Goal: Task Accomplishment & Management: Use online tool/utility

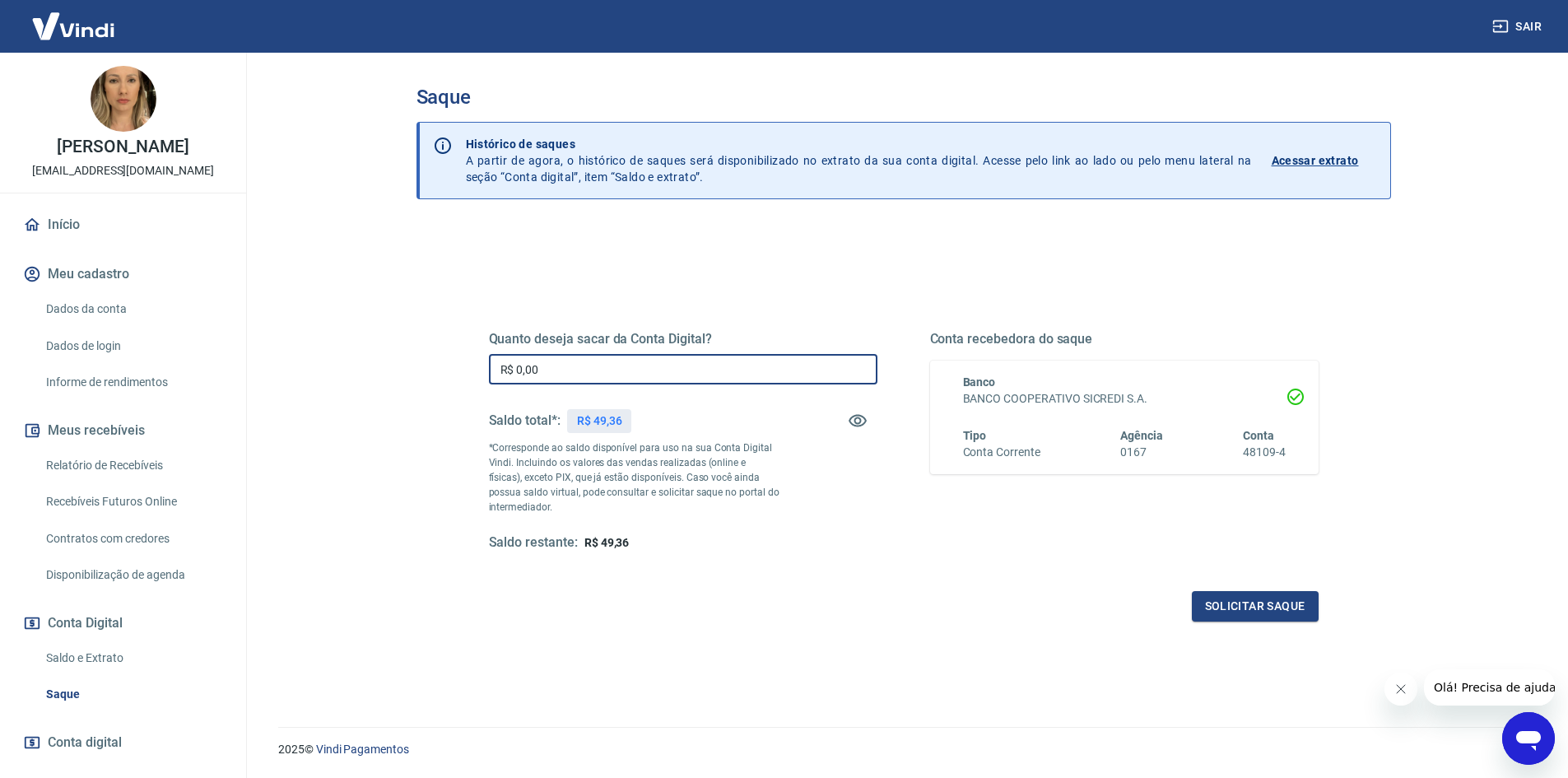
click at [578, 356] on input "R$ 0,00" at bounding box center [682, 369] width 388 height 31
click at [580, 356] on input "R$ 0,00" at bounding box center [682, 369] width 388 height 31
type input "R$ 49,36"
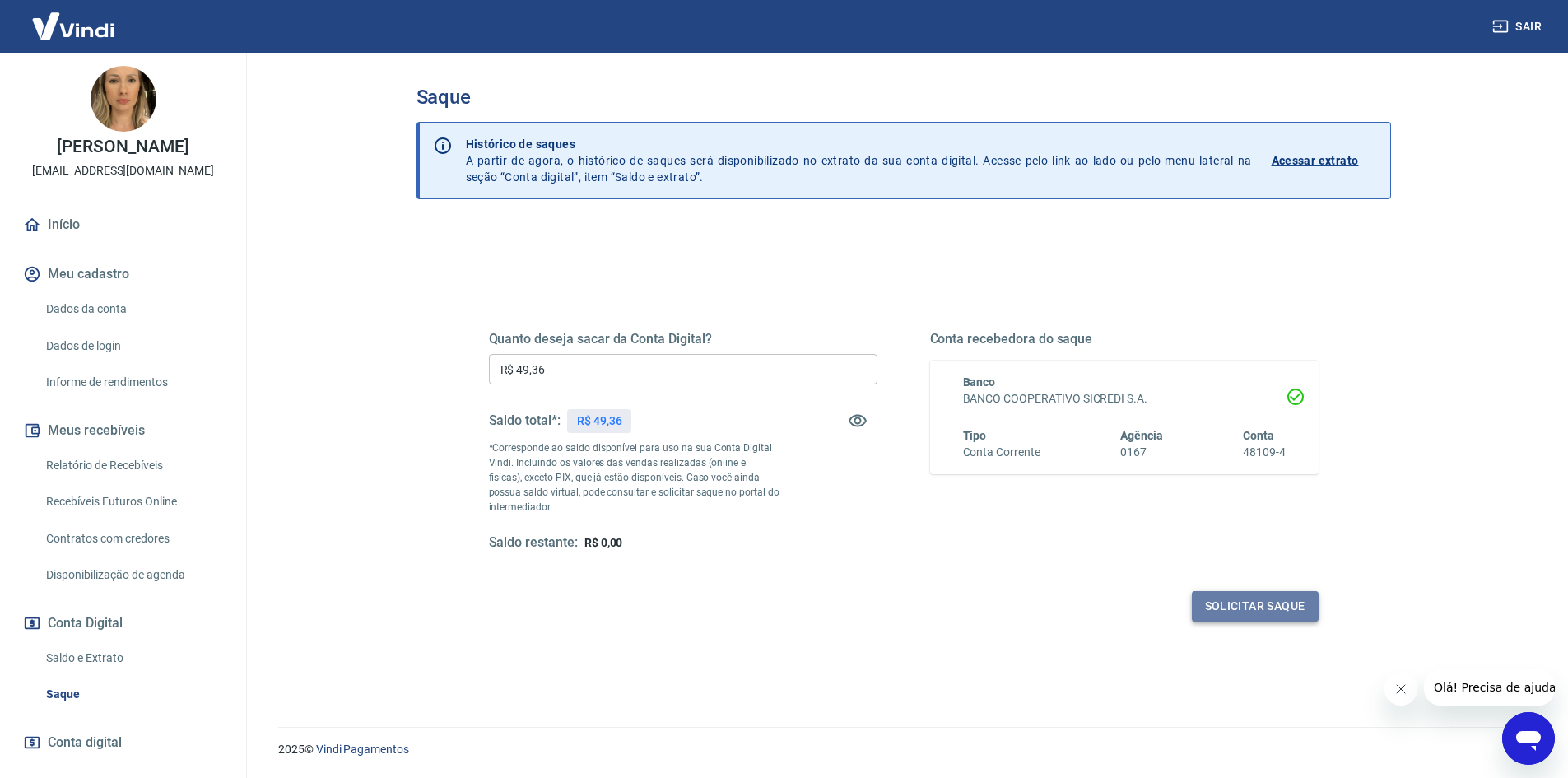
click at [1296, 615] on button "Solicitar saque" at bounding box center [1254, 606] width 127 height 31
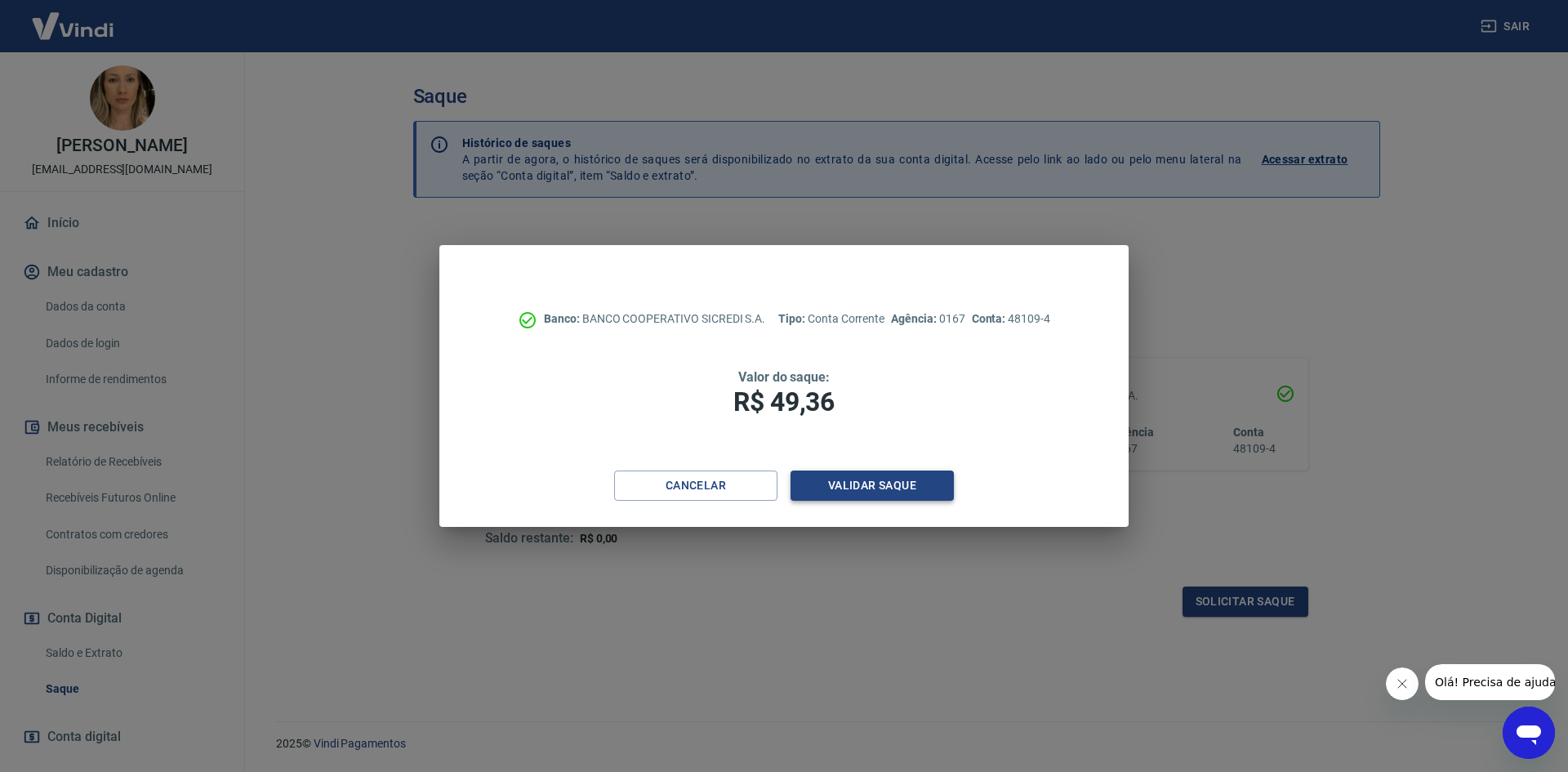
click at [864, 484] on button "Validar saque" at bounding box center [872, 486] width 164 height 30
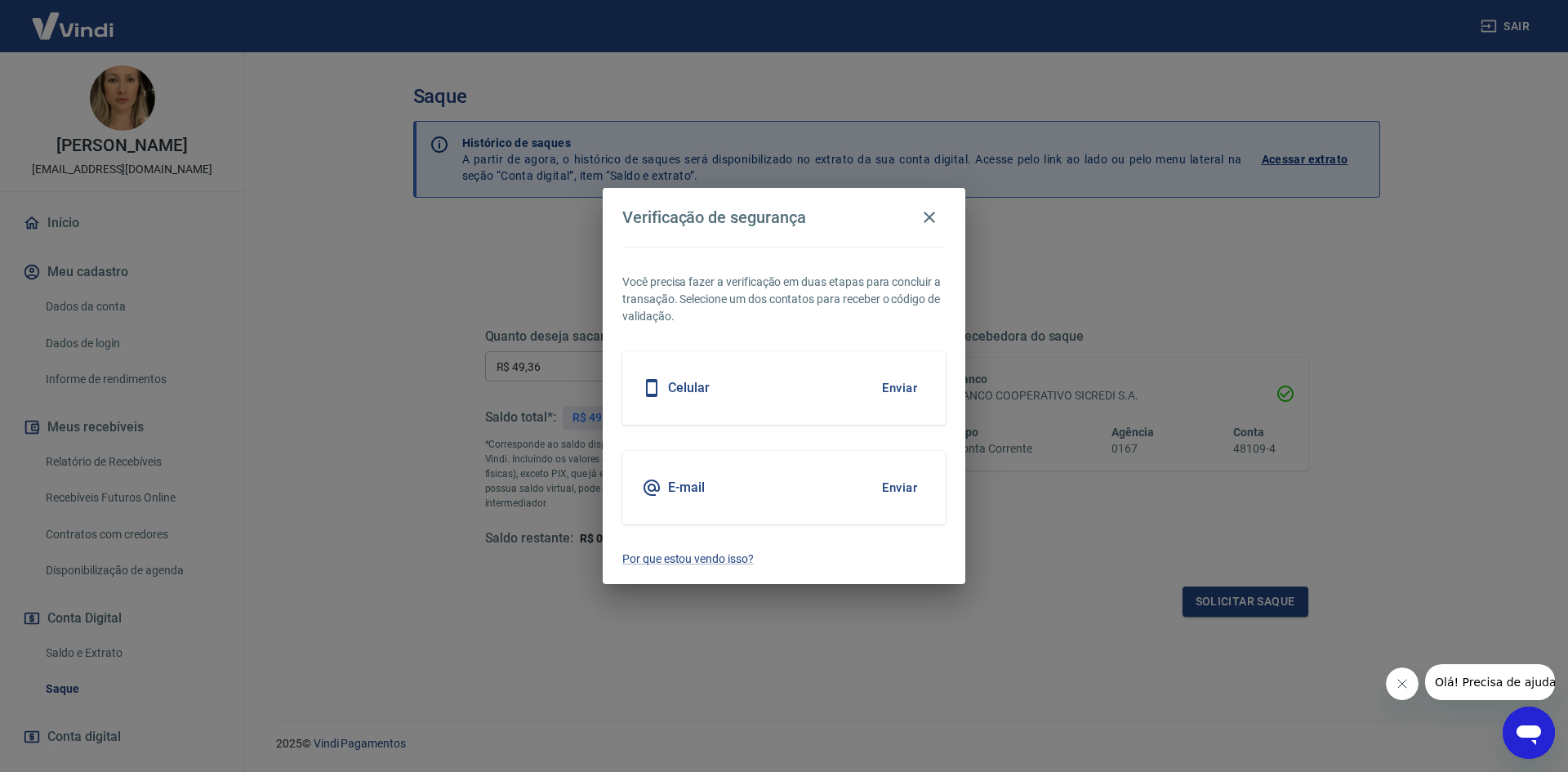
click at [903, 489] on button "Enviar" at bounding box center [899, 488] width 53 height 35
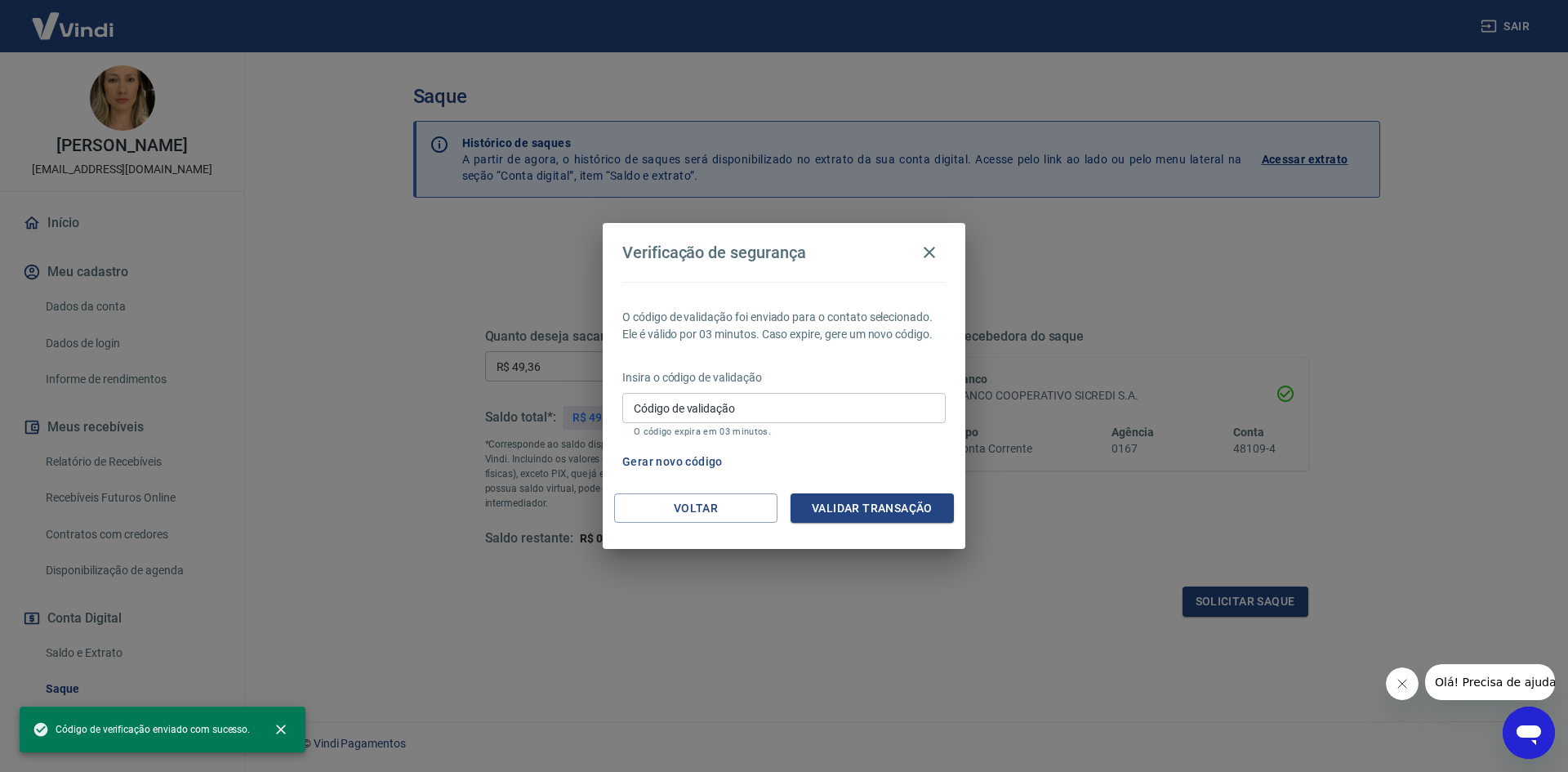
click at [701, 407] on input "Código de validação" at bounding box center [784, 408] width 324 height 30
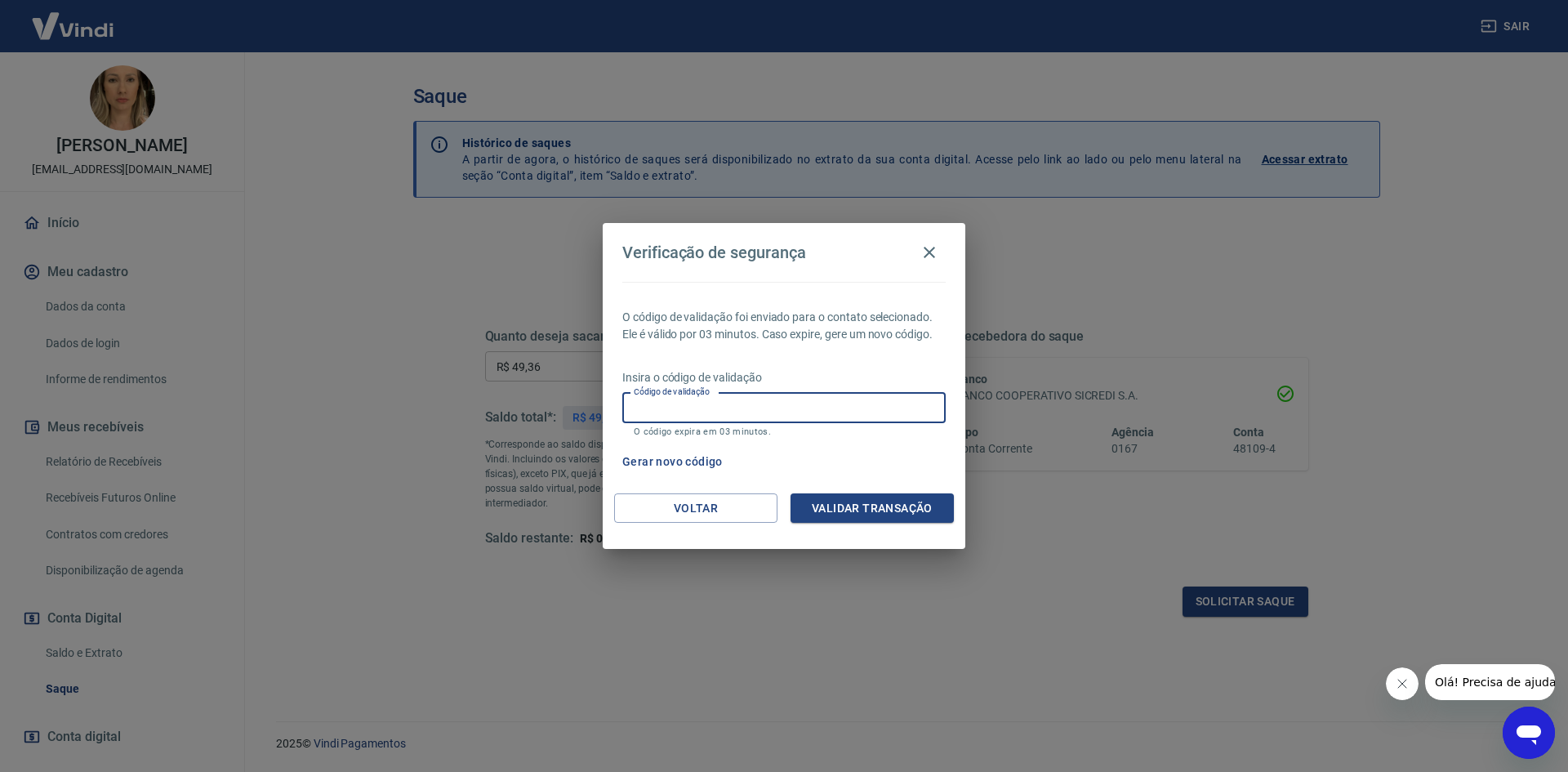
paste input "679860"
type input "679860"
click at [846, 509] on button "Validar transação" at bounding box center [872, 509] width 164 height 30
